Goal: Communication & Community: Share content

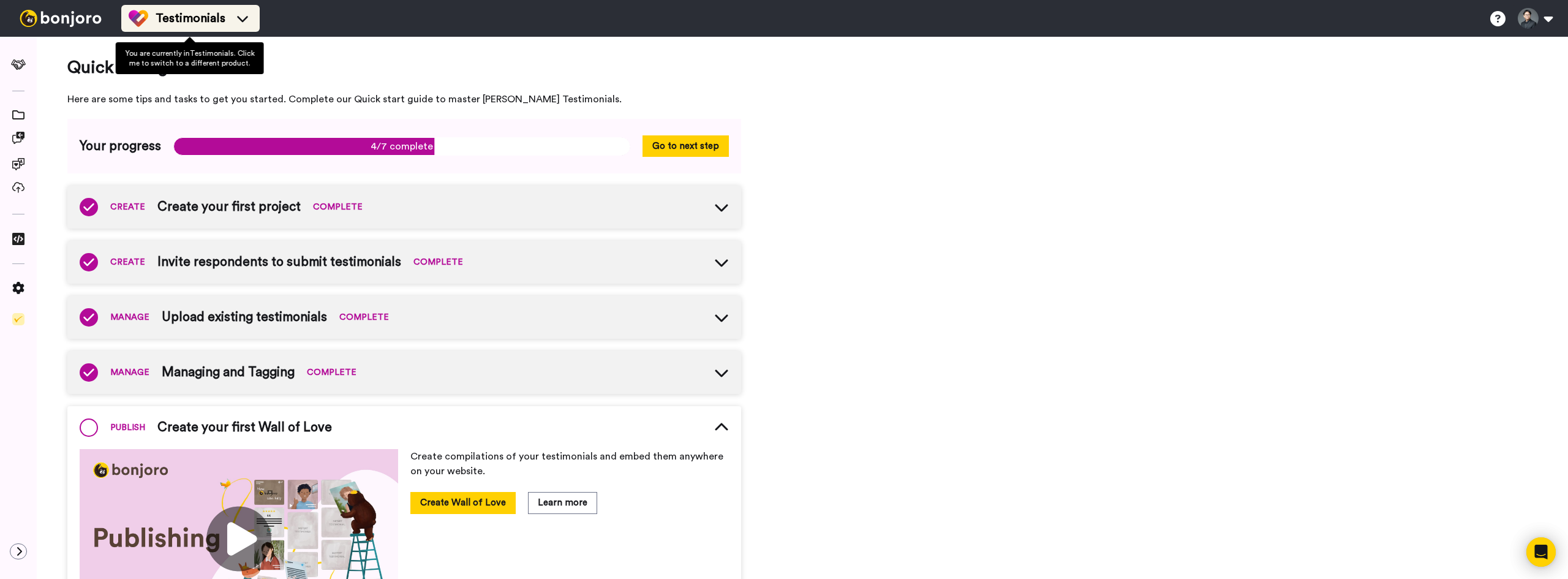
click at [194, 6] on li "Testimonials" at bounding box center [190, 18] width 139 height 27
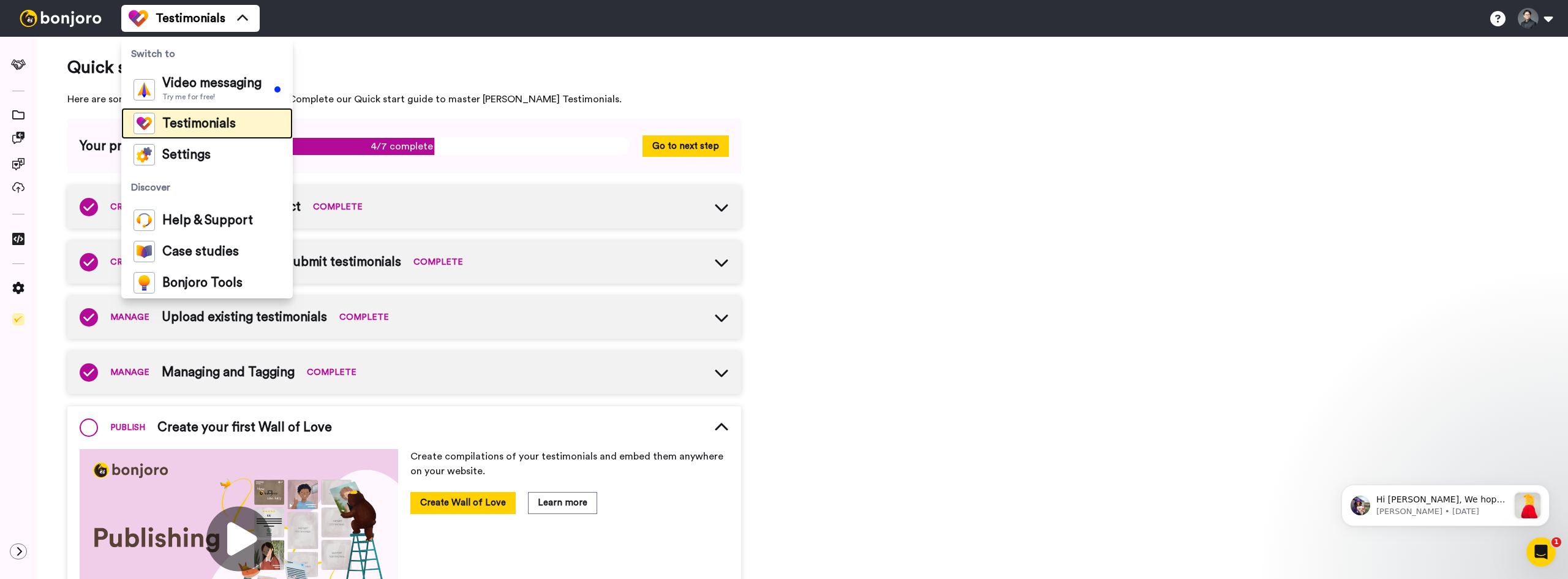
click at [208, 118] on span "Testimonials" at bounding box center [199, 123] width 73 height 12
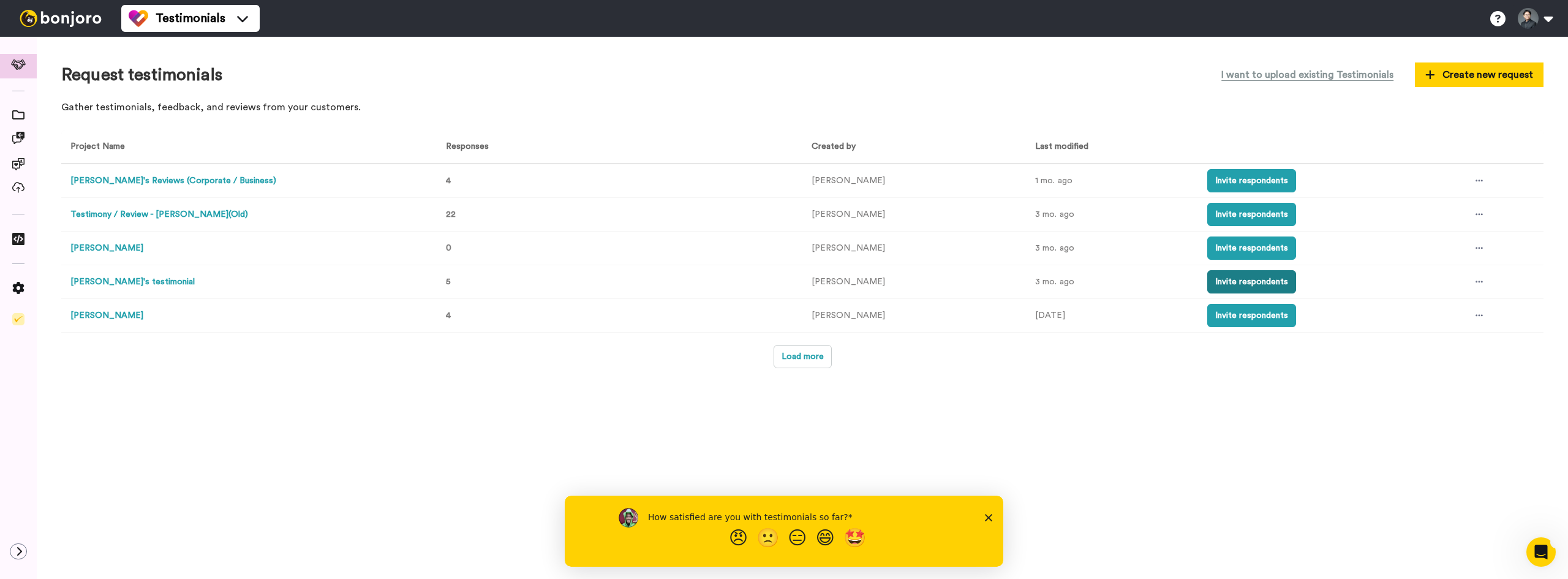
click at [1207, 289] on button "Invite respondents" at bounding box center [1252, 282] width 89 height 23
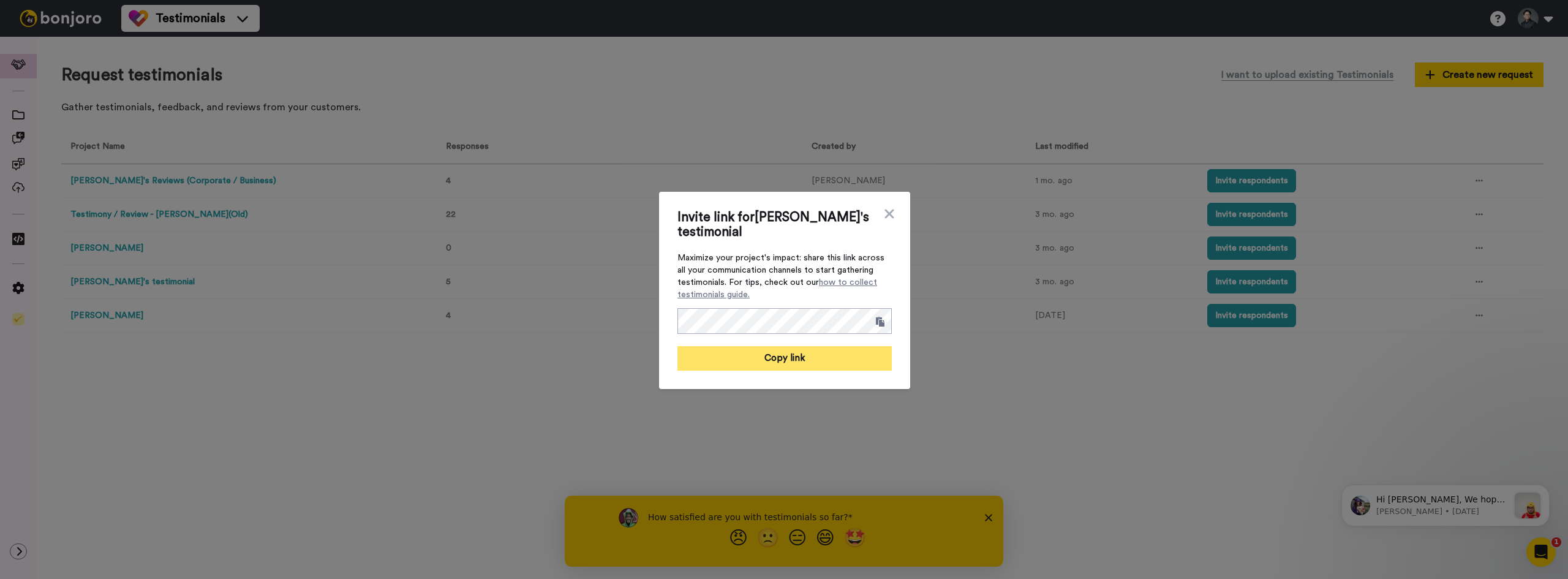
click at [818, 347] on button "Copy link" at bounding box center [785, 358] width 215 height 25
click at [975, 104] on div "Invite link for Ethan's testimonial Maximize your project's impact: share this …" at bounding box center [784, 289] width 1568 height 579
